Goal: Transaction & Acquisition: Purchase product/service

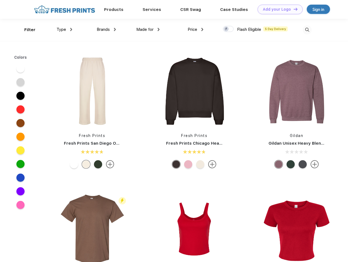
scroll to position [0, 0]
click at [278, 9] on link "Add your Logo Design Tool" at bounding box center [280, 10] width 45 height 10
click at [0, 0] on div "Design Tool" at bounding box center [0, 0] width 0 height 0
click at [293, 9] on link "Add your Logo Design Tool" at bounding box center [280, 10] width 45 height 10
click at [26, 30] on div "Filter" at bounding box center [29, 30] width 11 height 6
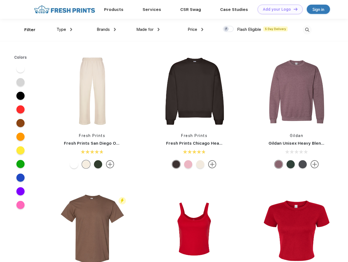
click at [65, 30] on span "Type" at bounding box center [62, 29] width 10 height 5
click at [106, 30] on span "Brands" at bounding box center [103, 29] width 13 height 5
click at [148, 30] on span "Made for" at bounding box center [144, 29] width 17 height 5
click at [196, 30] on span "Price" at bounding box center [193, 29] width 10 height 5
click at [229, 29] on div at bounding box center [228, 29] width 11 height 6
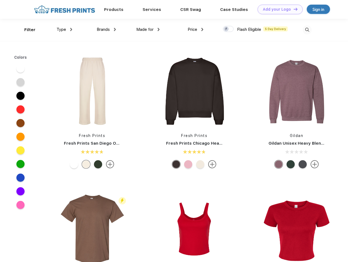
click at [227, 29] on input "checkbox" at bounding box center [225, 28] width 4 height 4
click at [307, 30] on img at bounding box center [307, 29] width 9 height 9
